Goal: Task Accomplishment & Management: Complete application form

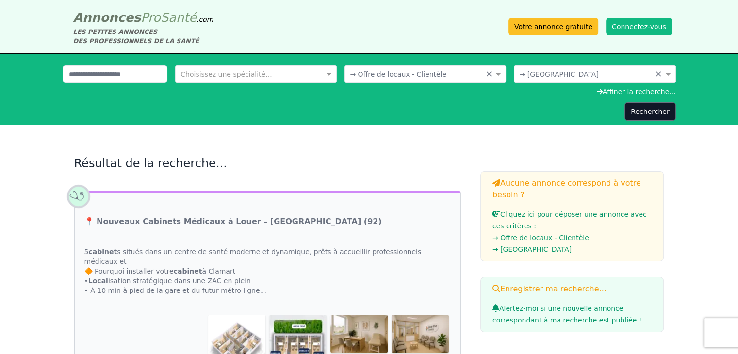
click at [627, 26] on button "Connectez-vous" at bounding box center [639, 26] width 66 height 17
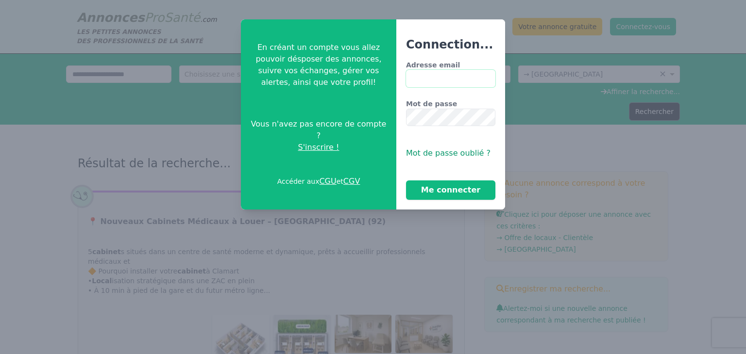
type input "**********"
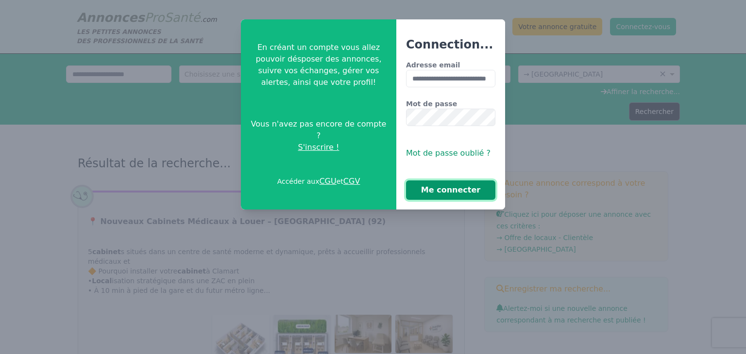
click at [457, 185] on button "Me connecter" at bounding box center [450, 190] width 89 height 19
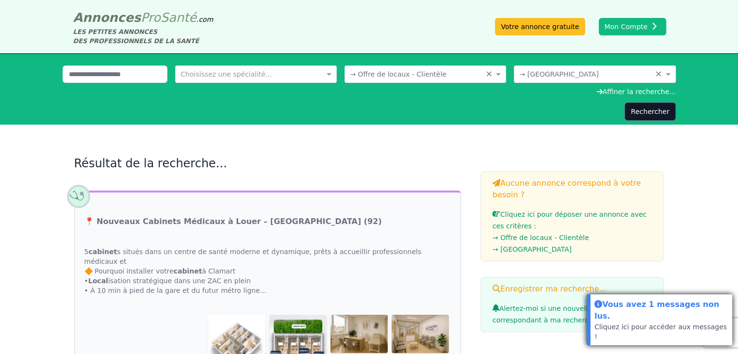
click at [621, 322] on div "Vous avez 1 messages non lus." at bounding box center [662, 311] width 134 height 24
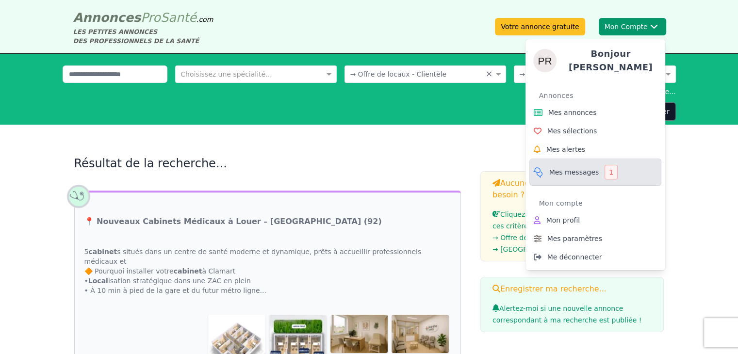
click at [574, 167] on span "Mes messages" at bounding box center [574, 172] width 50 height 10
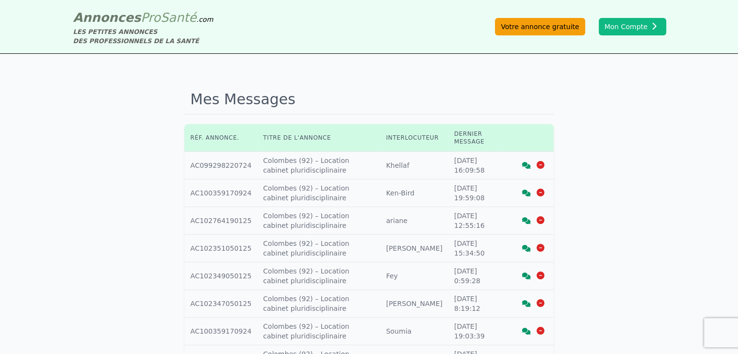
click at [579, 27] on link "Votre annonce gratuite" at bounding box center [540, 26] width 90 height 17
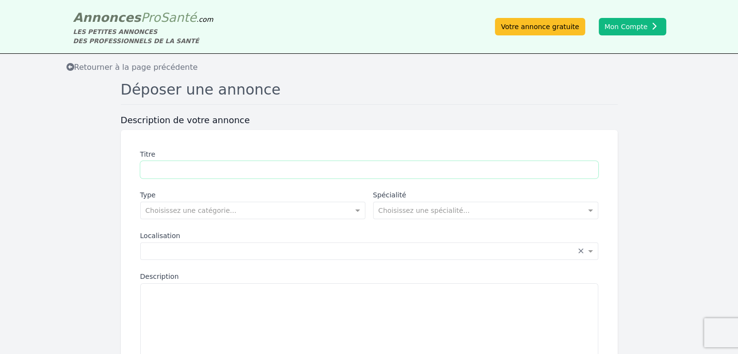
click at [249, 173] on input "Titre" at bounding box center [369, 169] width 458 height 17
type input "**********"
click at [248, 210] on input "text" at bounding box center [243, 210] width 195 height 10
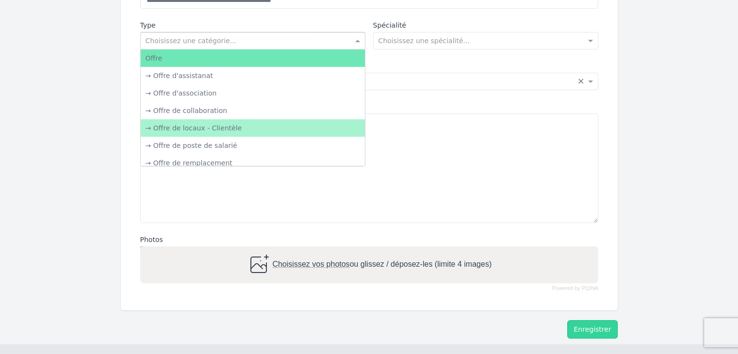
click at [243, 132] on div "→ Offre de locaux - Clientèle" at bounding box center [253, 127] width 224 height 17
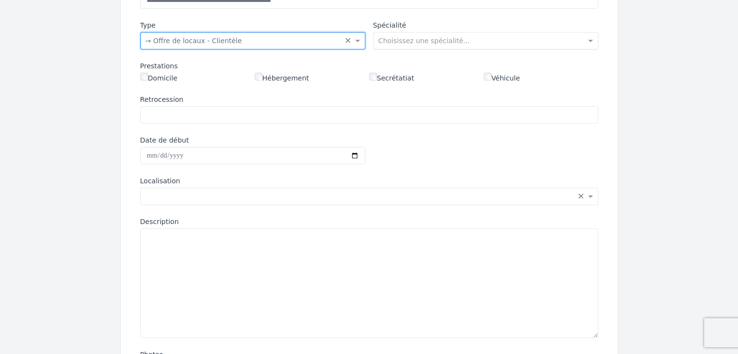
click at [392, 38] on input "text" at bounding box center [476, 40] width 195 height 10
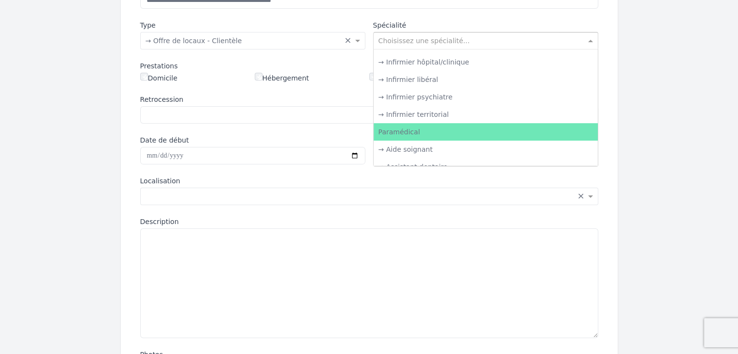
scroll to position [1359, 0]
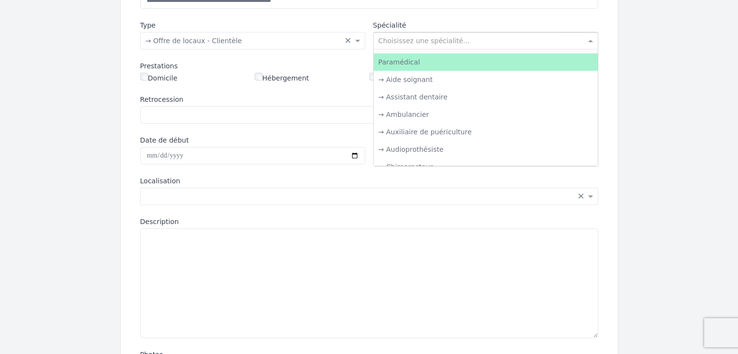
click at [411, 63] on div "Paramédical" at bounding box center [486, 61] width 224 height 17
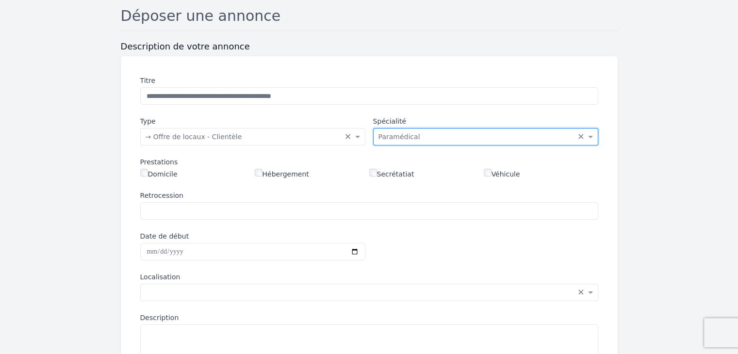
scroll to position [73, 0]
click at [311, 138] on input "text" at bounding box center [243, 137] width 195 height 10
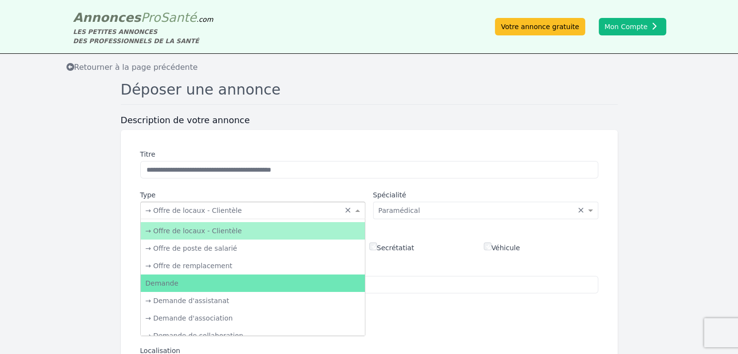
scroll to position [35, 0]
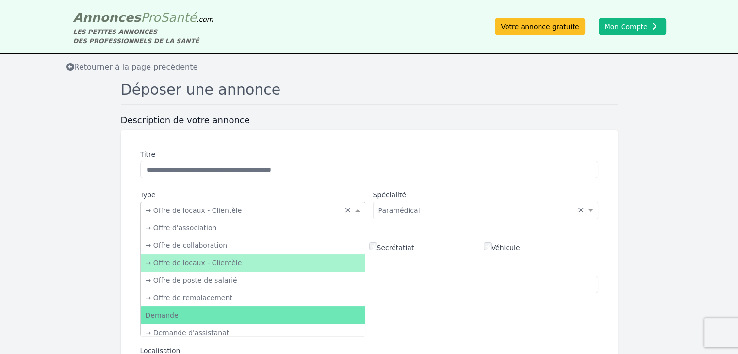
click at [248, 265] on div "→ Offre de locaux - Clientèle" at bounding box center [253, 262] width 224 height 17
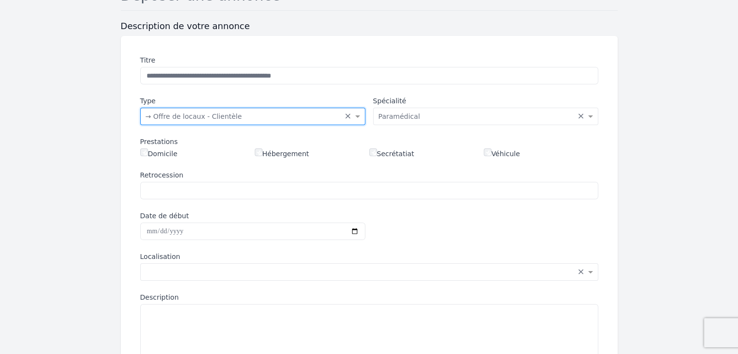
scroll to position [146, 0]
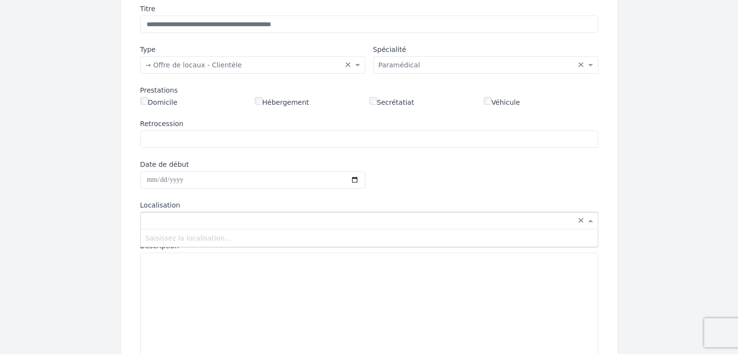
click at [218, 224] on div "Saisissez la localisation... × ×" at bounding box center [369, 220] width 458 height 17
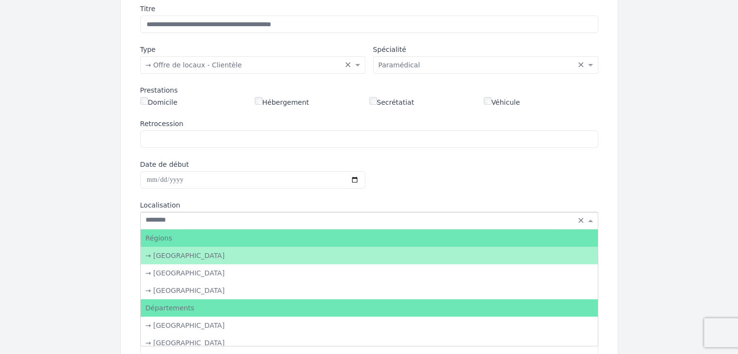
type input "********"
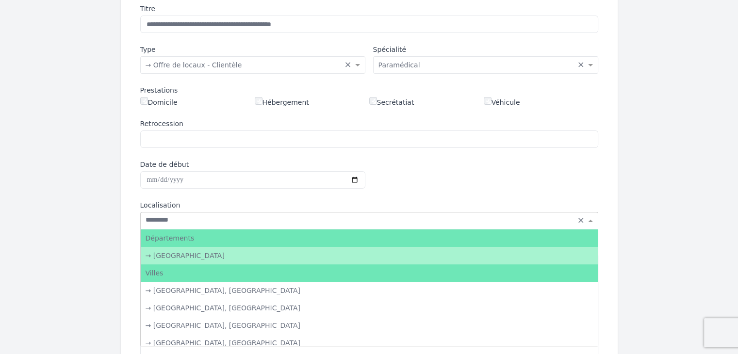
click at [234, 259] on div "→ [GEOGRAPHIC_DATA]" at bounding box center [369, 255] width 457 height 17
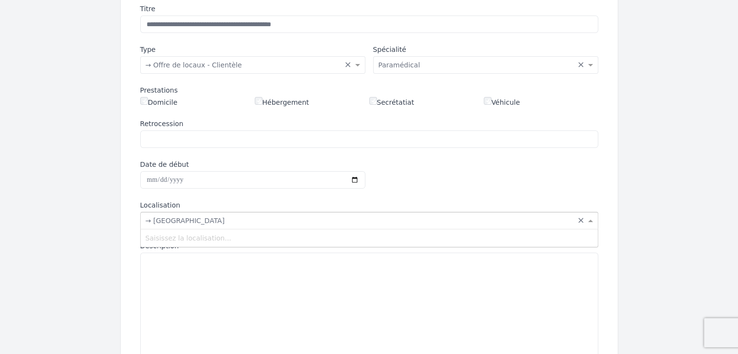
click at [226, 217] on input "text" at bounding box center [360, 220] width 428 height 10
click at [195, 299] on textarea "Description" at bounding box center [369, 308] width 458 height 110
paste textarea "**********"
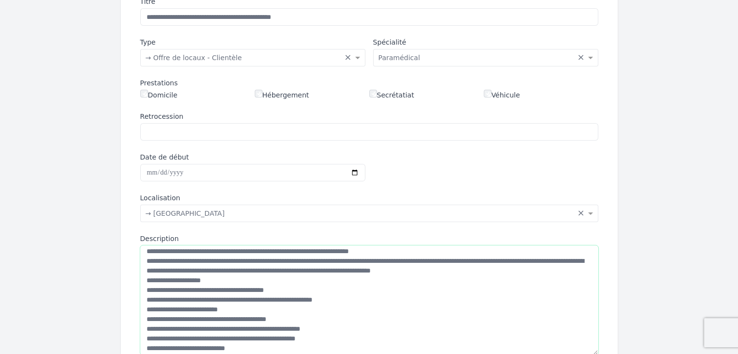
scroll to position [0, 0]
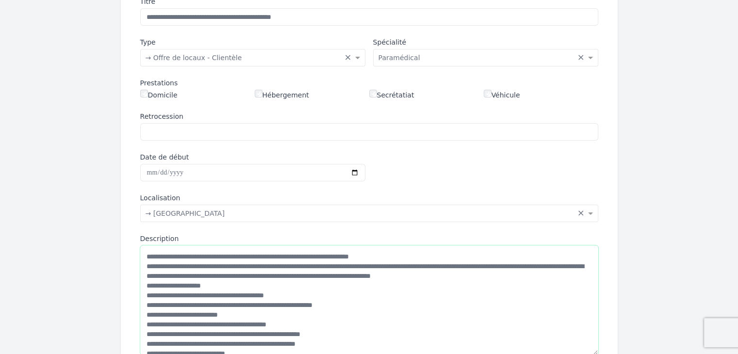
click at [146, 283] on textarea "Description" at bounding box center [369, 301] width 458 height 110
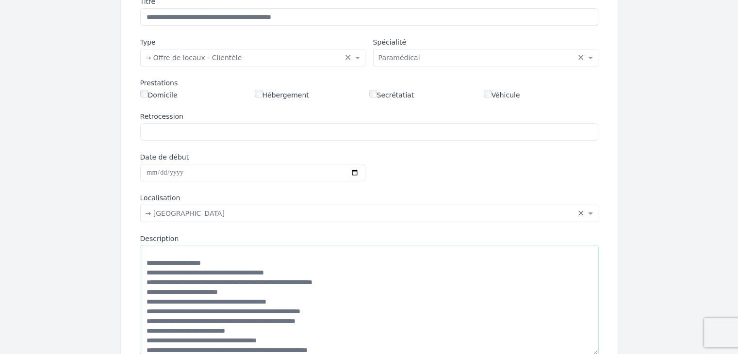
scroll to position [78, 0]
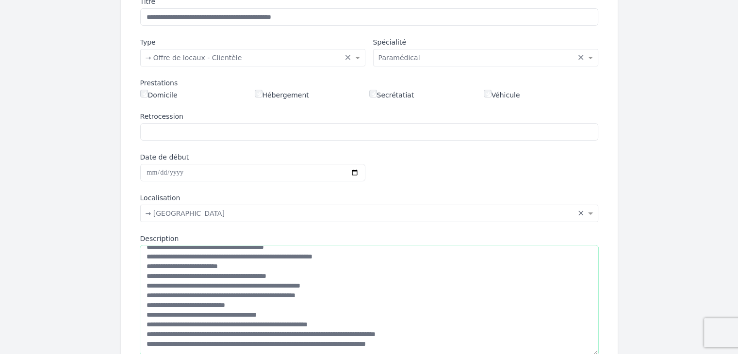
click at [149, 295] on textarea "Description" at bounding box center [369, 301] width 458 height 110
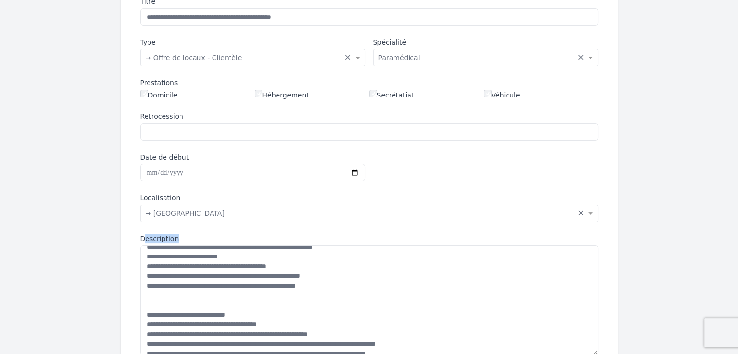
drag, startPoint x: 737, startPoint y: 214, endPoint x: 740, endPoint y: 275, distance: 60.7
click at [738, 201] on html "**********" at bounding box center [369, 24] width 738 height 354
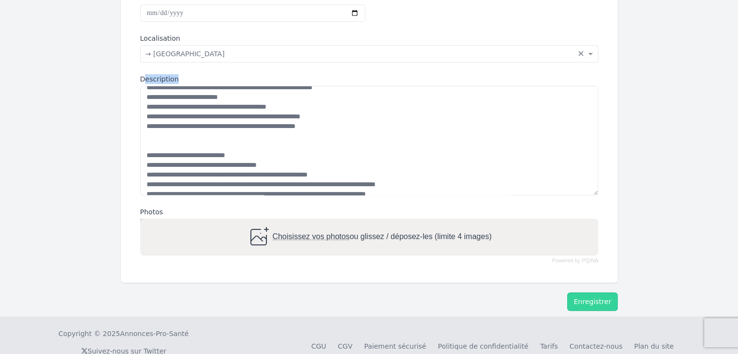
scroll to position [316, 0]
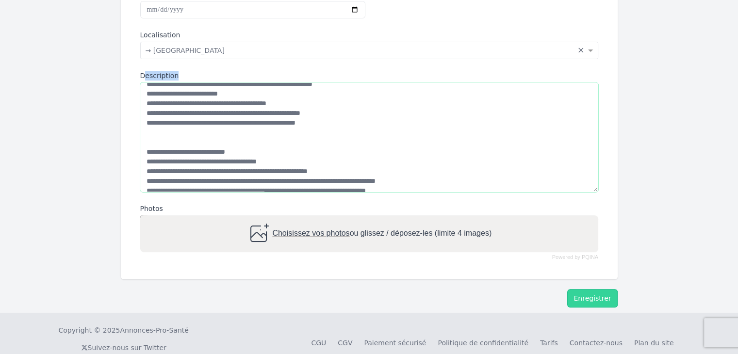
click at [359, 159] on textarea "Description" at bounding box center [369, 138] width 458 height 110
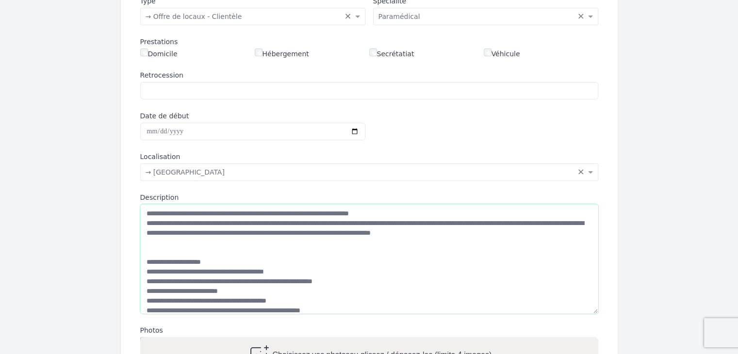
scroll to position [0, 0]
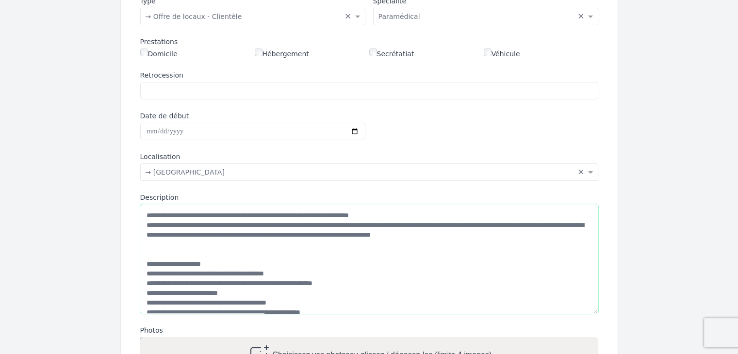
click at [146, 226] on textarea "Description" at bounding box center [369, 259] width 458 height 110
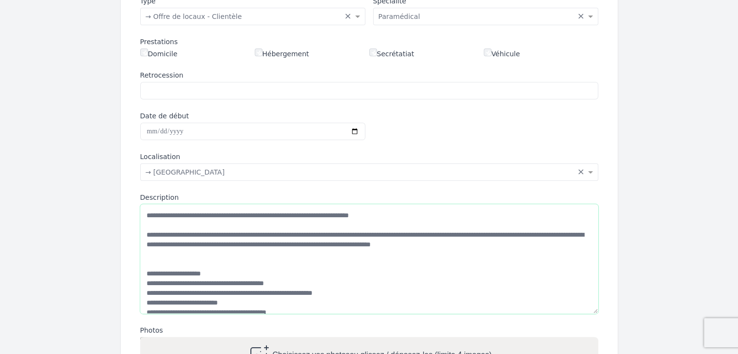
click at [158, 214] on textarea "Description" at bounding box center [369, 259] width 458 height 110
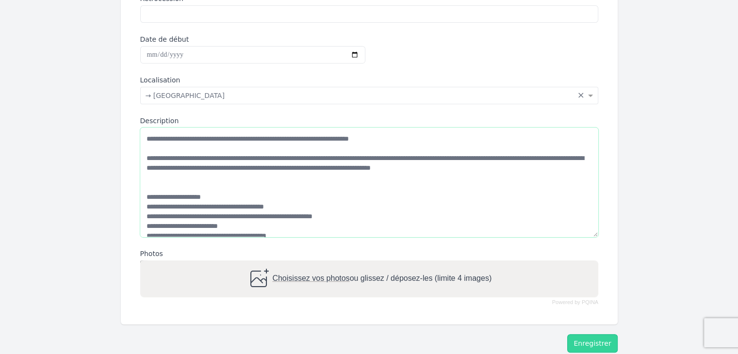
scroll to position [274, 0]
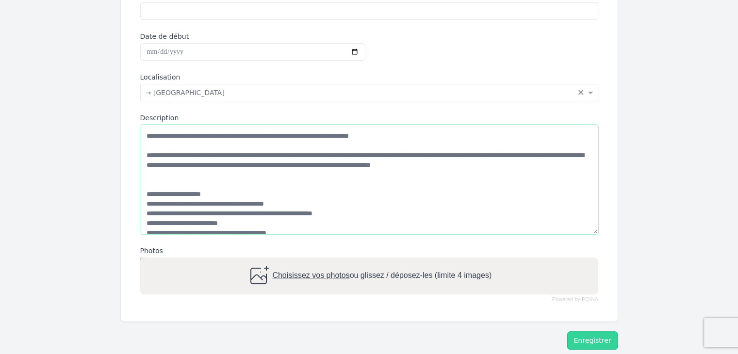
paste textarea "********"
click at [420, 134] on textarea "Description" at bounding box center [369, 180] width 458 height 110
paste textarea "********"
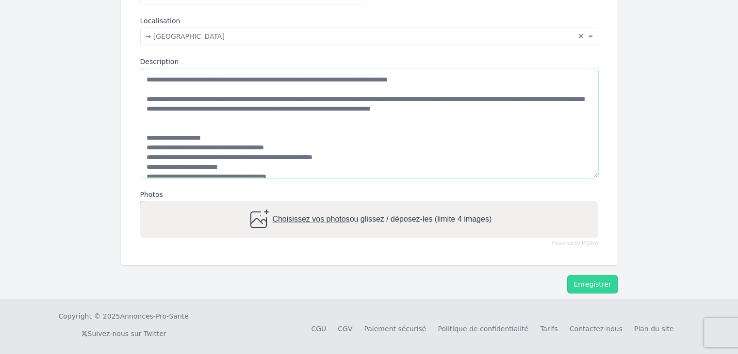
scroll to position [333, 0]
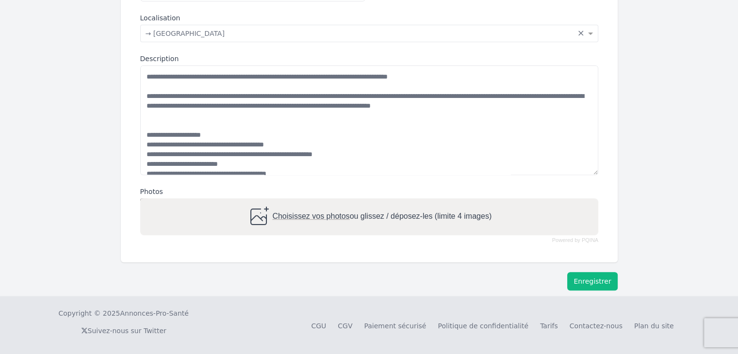
click at [584, 281] on button "Enregistrer" at bounding box center [592, 281] width 50 height 18
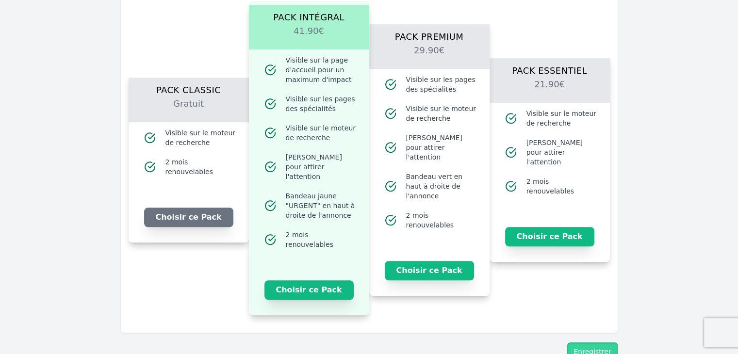
scroll to position [636, 0]
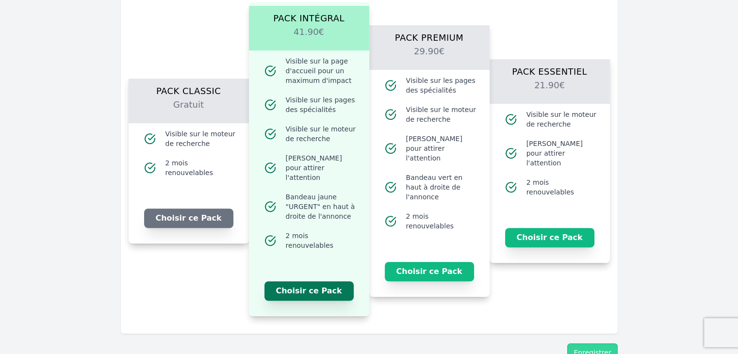
click at [306, 282] on button "Choisir ce Pack" at bounding box center [309, 291] width 89 height 19
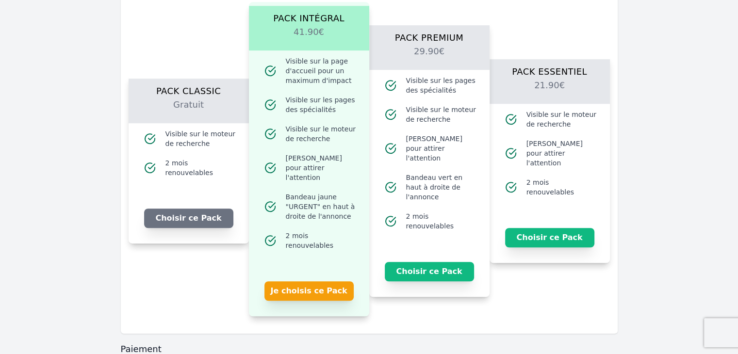
scroll to position [772, 0]
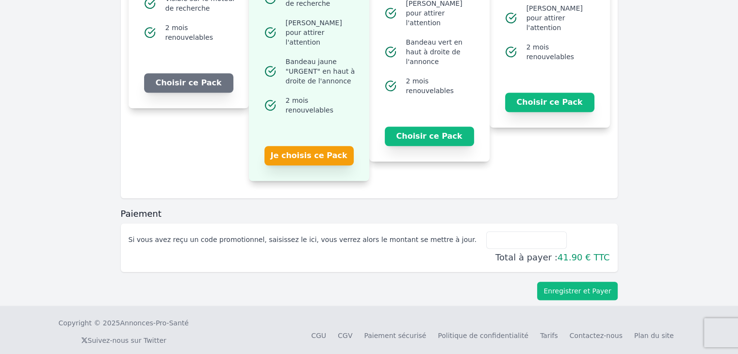
click at [584, 282] on button "Enregistrer et Payer" at bounding box center [577, 291] width 80 height 18
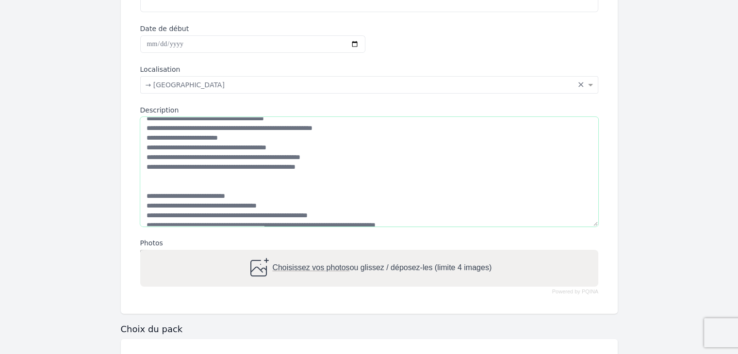
scroll to position [107, 0]
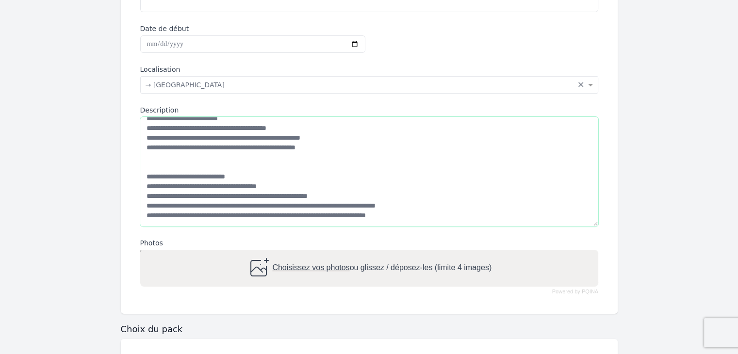
click at [505, 197] on textarea "Description" at bounding box center [369, 172] width 458 height 110
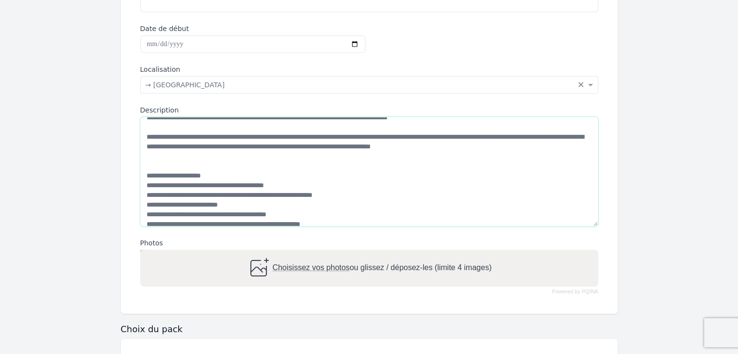
scroll to position [0, 0]
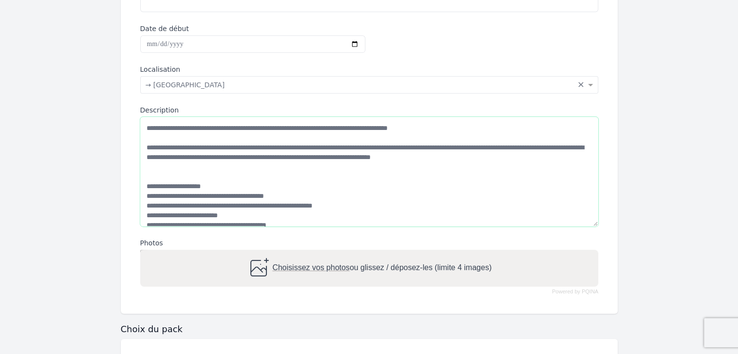
drag, startPoint x: 419, startPoint y: 128, endPoint x: 448, endPoint y: 127, distance: 29.6
click at [448, 127] on textarea "Description" at bounding box center [369, 172] width 458 height 110
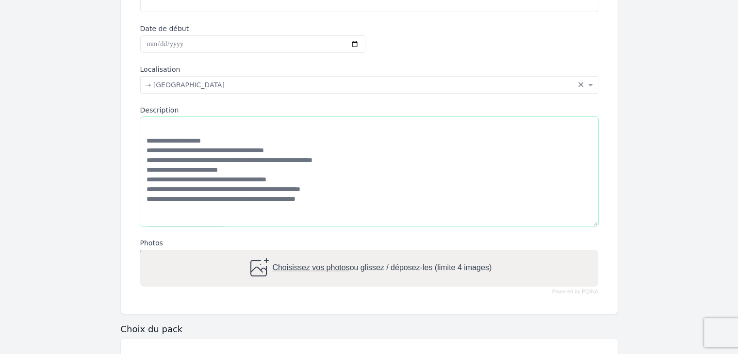
scroll to position [49, 0]
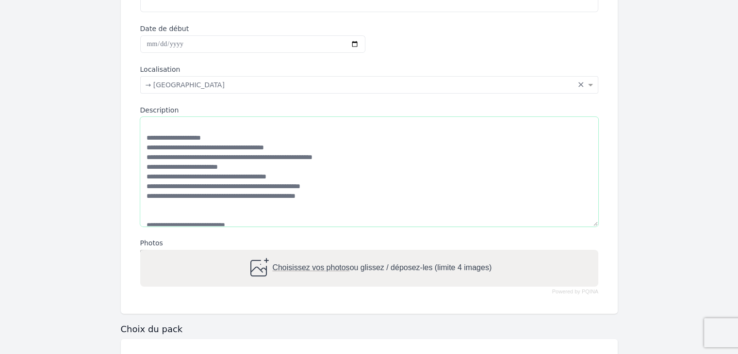
click at [589, 168] on textarea "Description" at bounding box center [369, 172] width 458 height 110
click at [256, 135] on textarea "Description" at bounding box center [369, 172] width 458 height 110
click at [223, 138] on textarea "Description" at bounding box center [369, 172] width 458 height 110
paste textarea "*********"
click at [157, 138] on textarea "Description" at bounding box center [369, 172] width 458 height 110
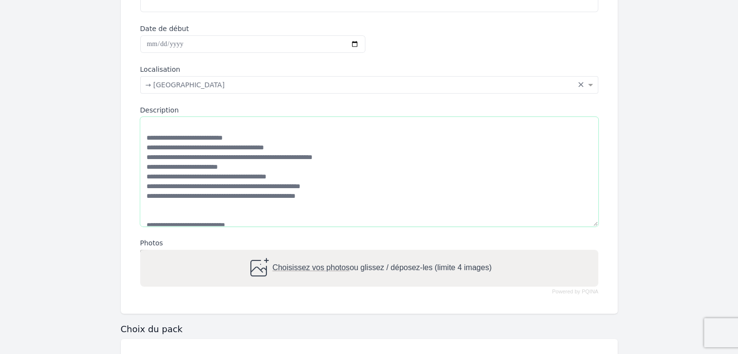
click at [193, 175] on textarea "Description" at bounding box center [369, 172] width 458 height 110
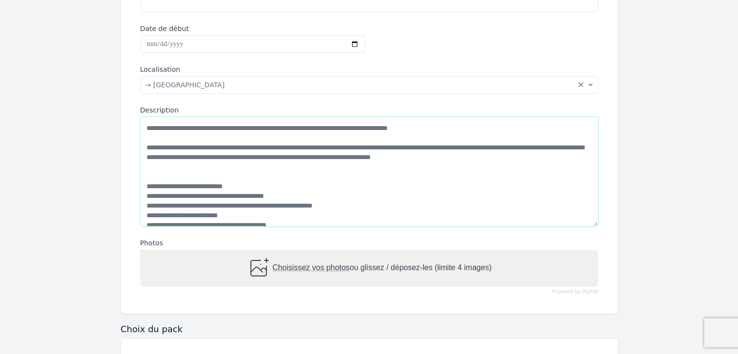
click at [144, 128] on textarea "Description" at bounding box center [369, 172] width 458 height 110
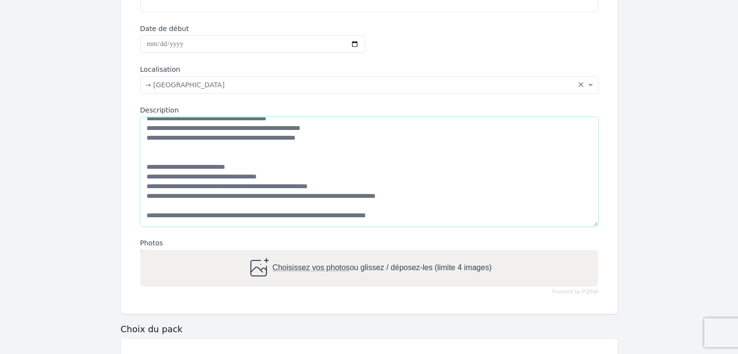
drag, startPoint x: 144, startPoint y: 128, endPoint x: 258, endPoint y: 266, distance: 179.3
click at [258, 266] on div "**********" at bounding box center [369, 81] width 481 height 450
paste textarea "**********"
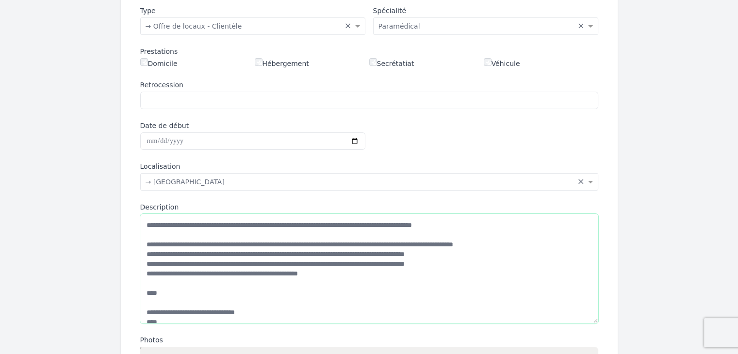
scroll to position [142, 0]
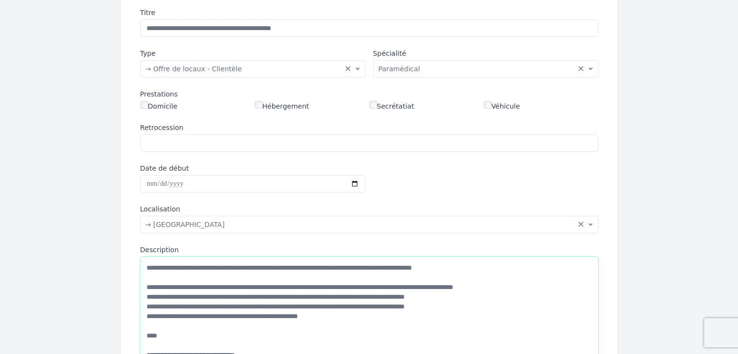
type textarea "**********"
drag, startPoint x: 738, startPoint y: 121, endPoint x: 736, endPoint y: 115, distance: 6.5
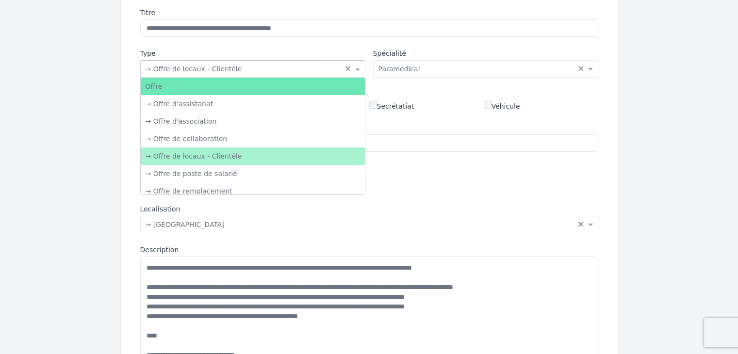
click at [278, 73] on div "Choisissez une catégorie... × → Offre de locaux - Clientèle ×" at bounding box center [252, 68] width 225 height 17
click at [278, 70] on input "text" at bounding box center [243, 68] width 195 height 10
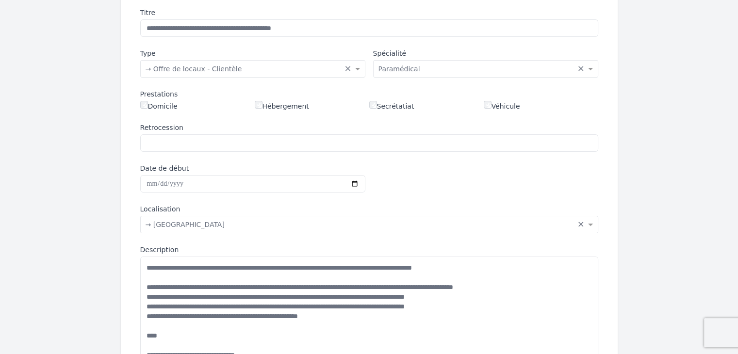
click at [429, 187] on div "**********" at bounding box center [369, 221] width 481 height 450
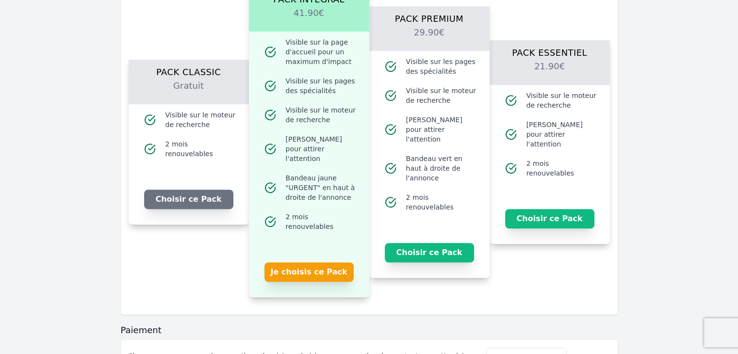
scroll to position [657, 0]
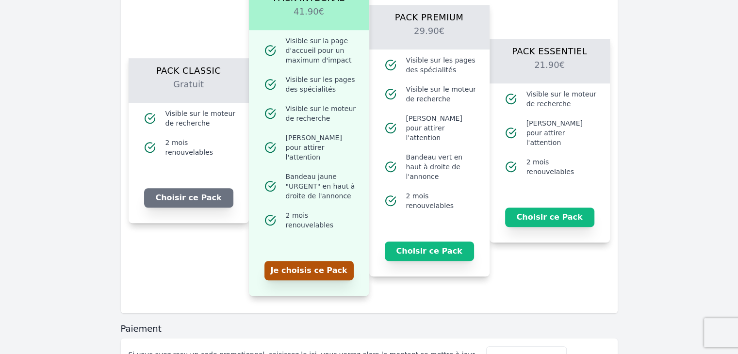
click at [299, 261] on button "Je choisis ce Pack" at bounding box center [309, 270] width 89 height 19
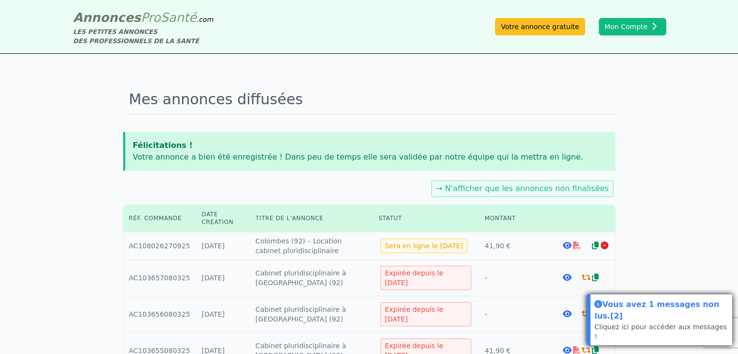
click at [624, 322] on div "Vous avez 1 messages non lus. [2]" at bounding box center [662, 311] width 134 height 24
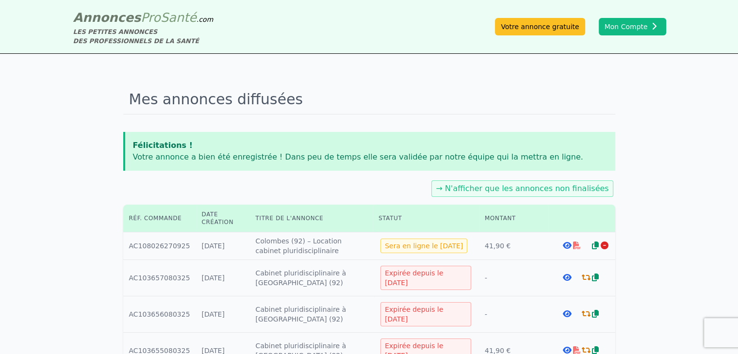
click at [564, 246] on icon at bounding box center [567, 246] width 9 height 8
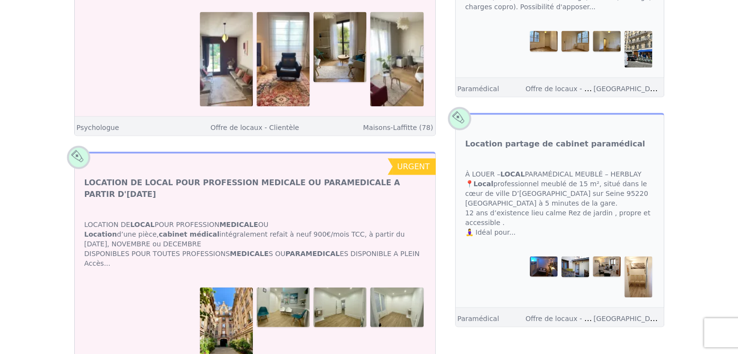
scroll to position [2024, 0]
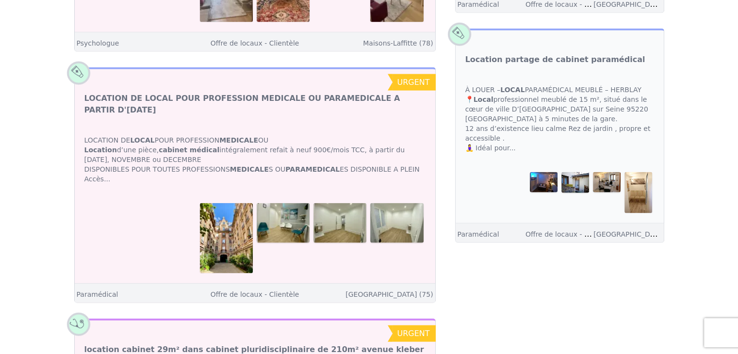
click at [93, 131] on div "LOCATION DE LOCAL POUR PROFESSION MEDICALE OU Location d’une pièce, cabinet méd…" at bounding box center [255, 160] width 361 height 68
click at [427, 291] on link "Paris (75)" at bounding box center [389, 295] width 87 height 8
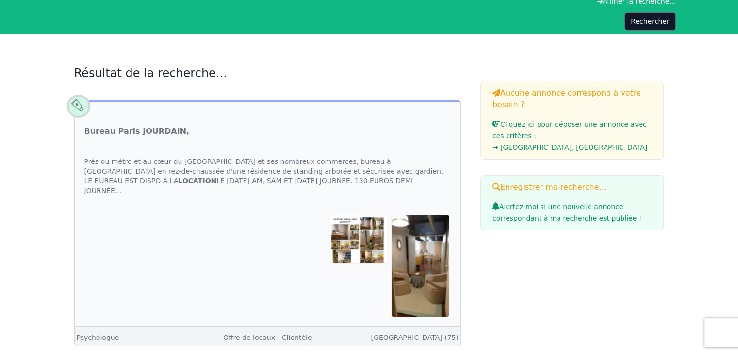
scroll to position [110, 0]
